Goal: Check status: Check status

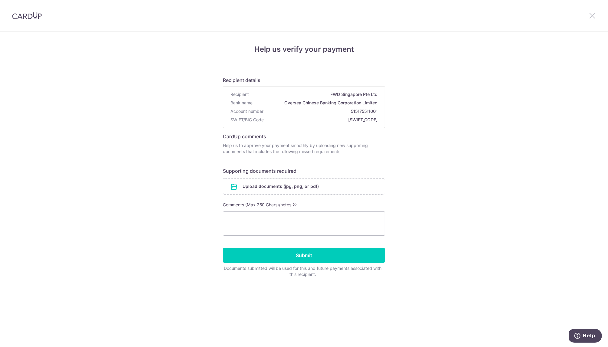
click at [592, 15] on icon at bounding box center [591, 16] width 7 height 8
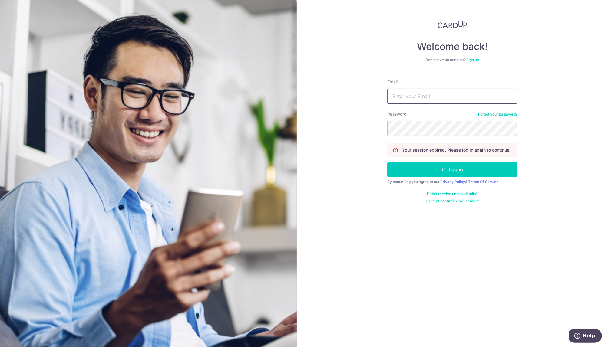
type input "[EMAIL_ADDRESS][DOMAIN_NAME]"
click at [407, 170] on button "Log in" at bounding box center [452, 169] width 130 height 15
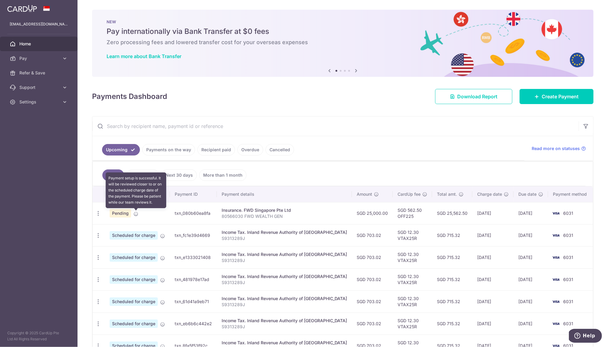
click at [134, 214] on icon at bounding box center [135, 214] width 5 height 5
click at [120, 212] on span "Pending" at bounding box center [120, 213] width 21 height 8
click at [43, 39] on link "Home" at bounding box center [38, 44] width 77 height 15
click at [570, 214] on span "6031" at bounding box center [568, 213] width 10 height 5
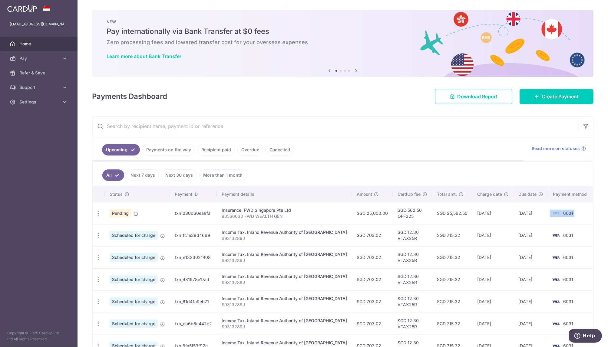
click at [570, 214] on span "6031" at bounding box center [568, 213] width 10 height 5
